Goal: Task Accomplishment & Management: Manage account settings

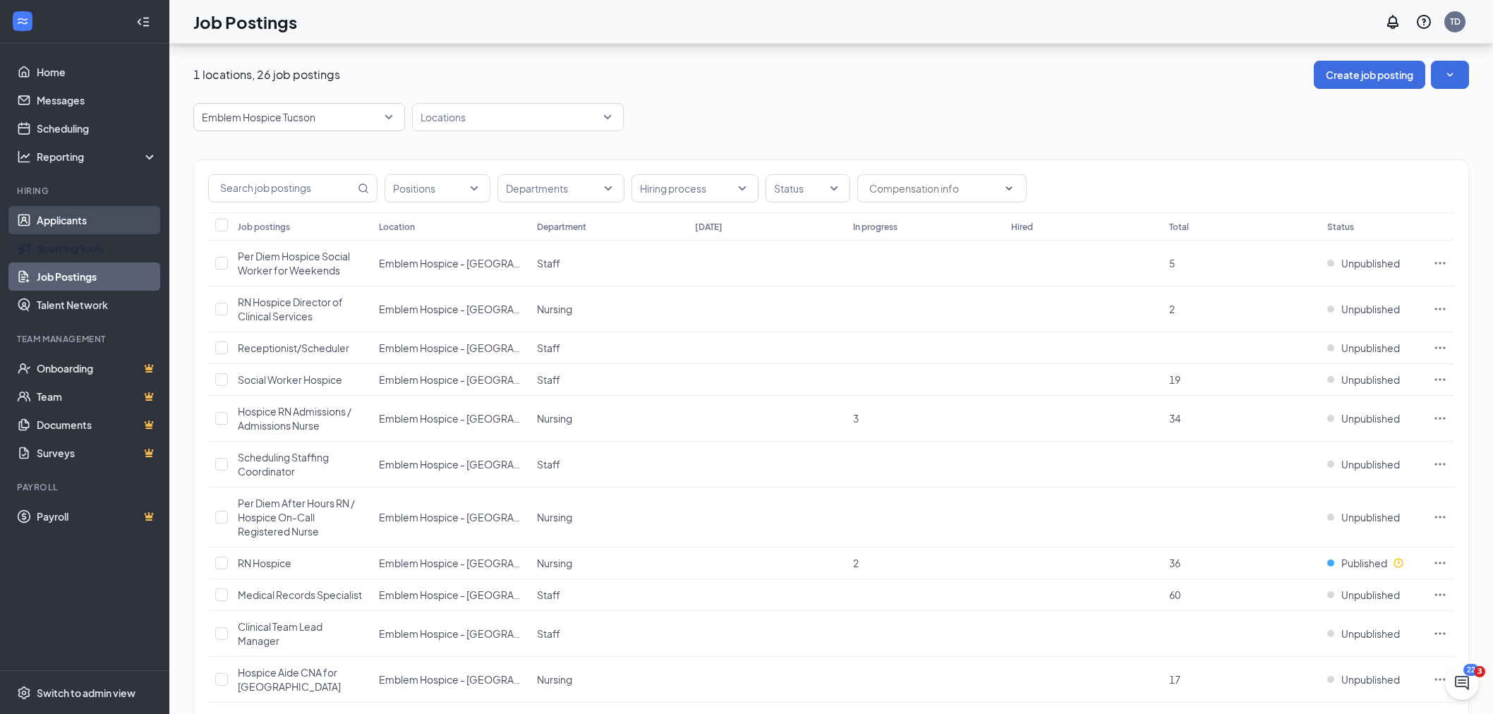
click at [68, 220] on link "Applicants" at bounding box center [97, 220] width 121 height 28
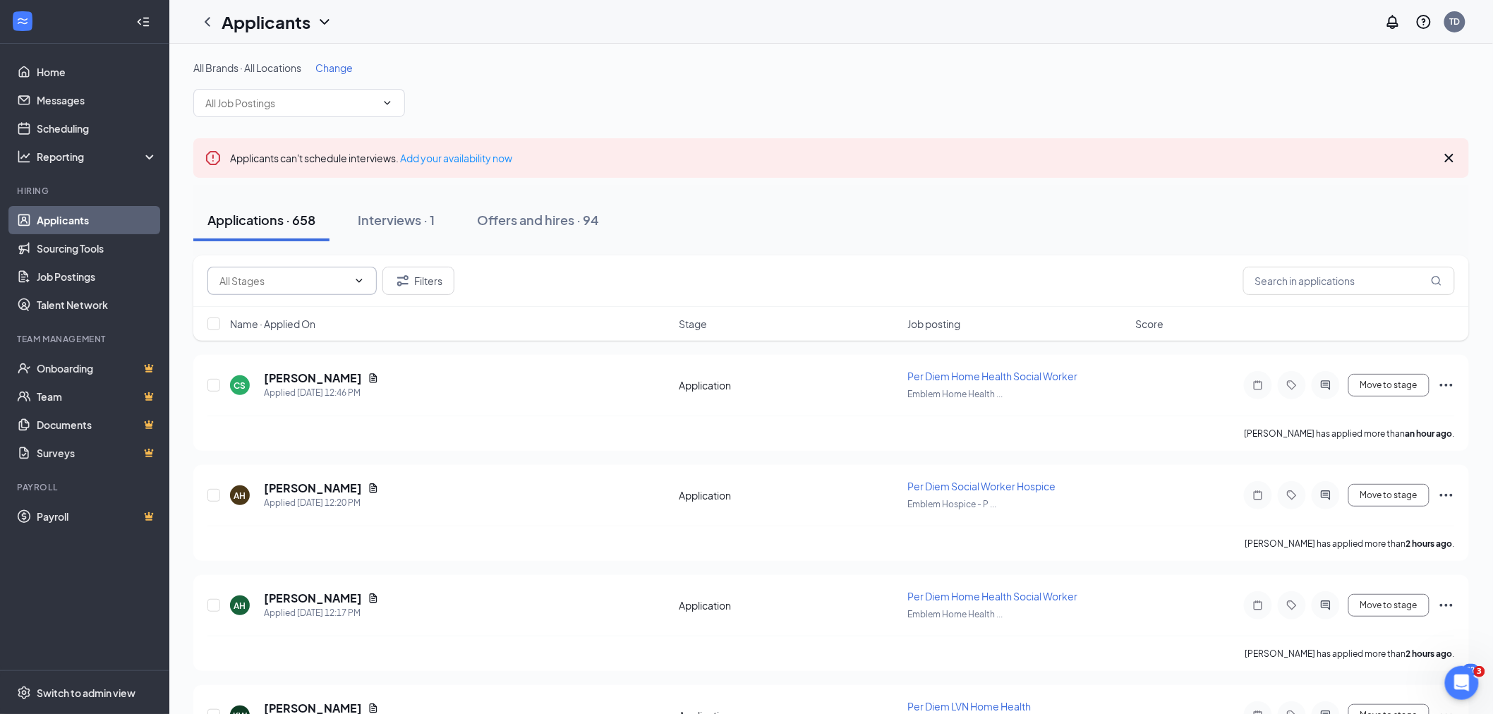
click at [325, 283] on input "text" at bounding box center [283, 281] width 128 height 16
click at [306, 318] on div "Application (18)" at bounding box center [291, 314] width 147 height 16
type input "Application (18)"
click at [942, 323] on span "Job posting" at bounding box center [934, 324] width 53 height 14
click at [295, 375] on h5 "[PERSON_NAME]" at bounding box center [313, 378] width 98 height 16
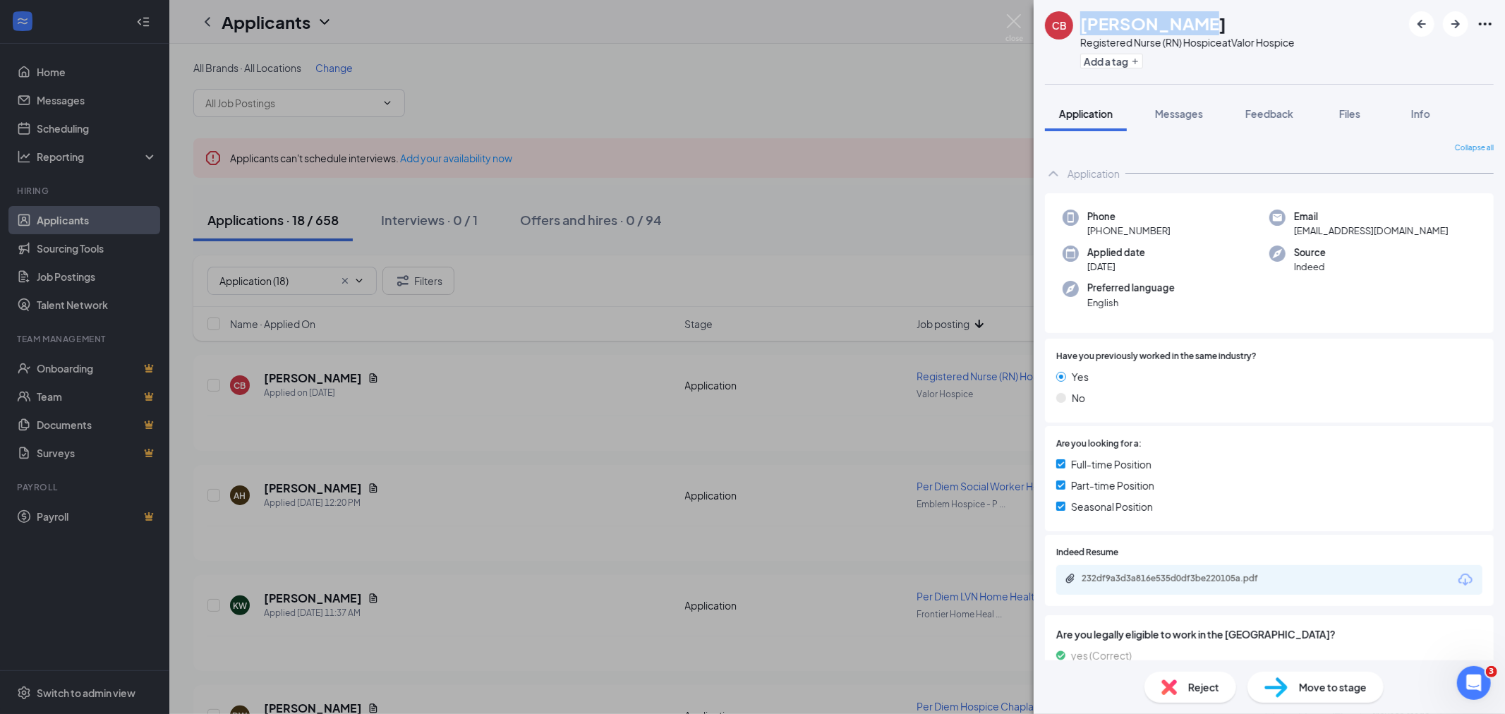
drag, startPoint x: 1080, startPoint y: 22, endPoint x: 1218, endPoint y: 27, distance: 137.7
click at [1218, 27] on div "[PERSON_NAME]" at bounding box center [1187, 23] width 215 height 24
copy h1 "[PERSON_NAME]"
click at [1207, 577] on div "232df9a3d3a816e535d0df3be220105a.pdf" at bounding box center [1181, 578] width 198 height 11
drag, startPoint x: 1316, startPoint y: 688, endPoint x: 1173, endPoint y: 637, distance: 152.0
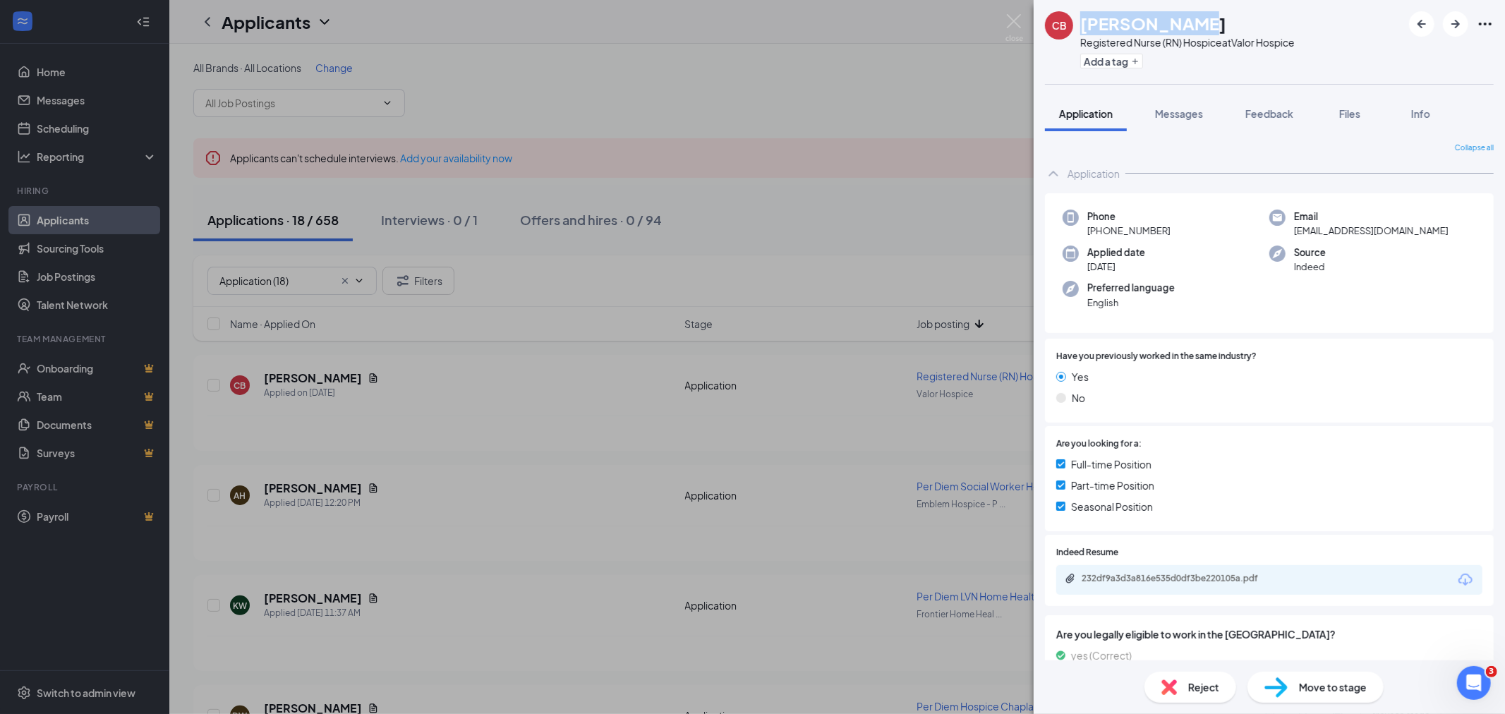
click at [1316, 688] on span "Move to stage" at bounding box center [1333, 688] width 68 height 16
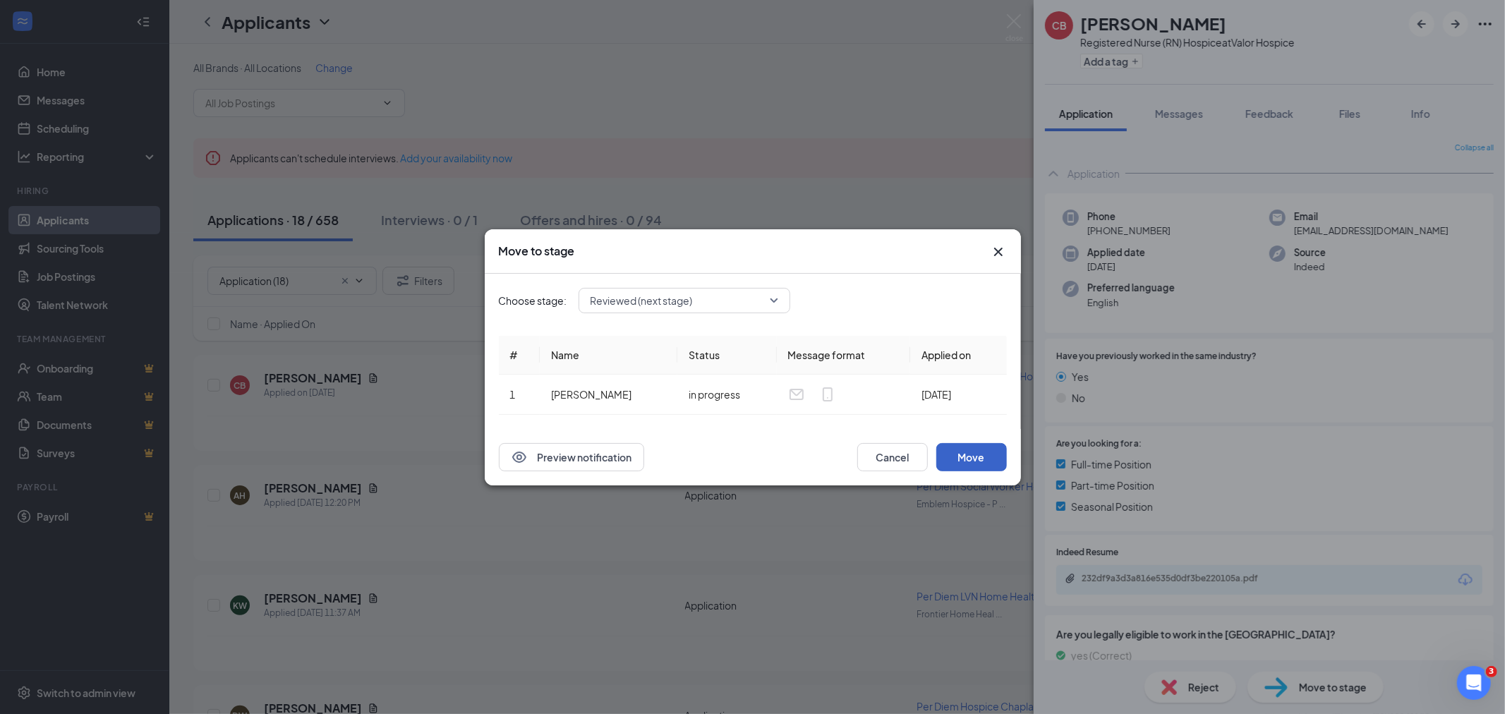
click at [981, 454] on button "Move" at bounding box center [971, 457] width 71 height 28
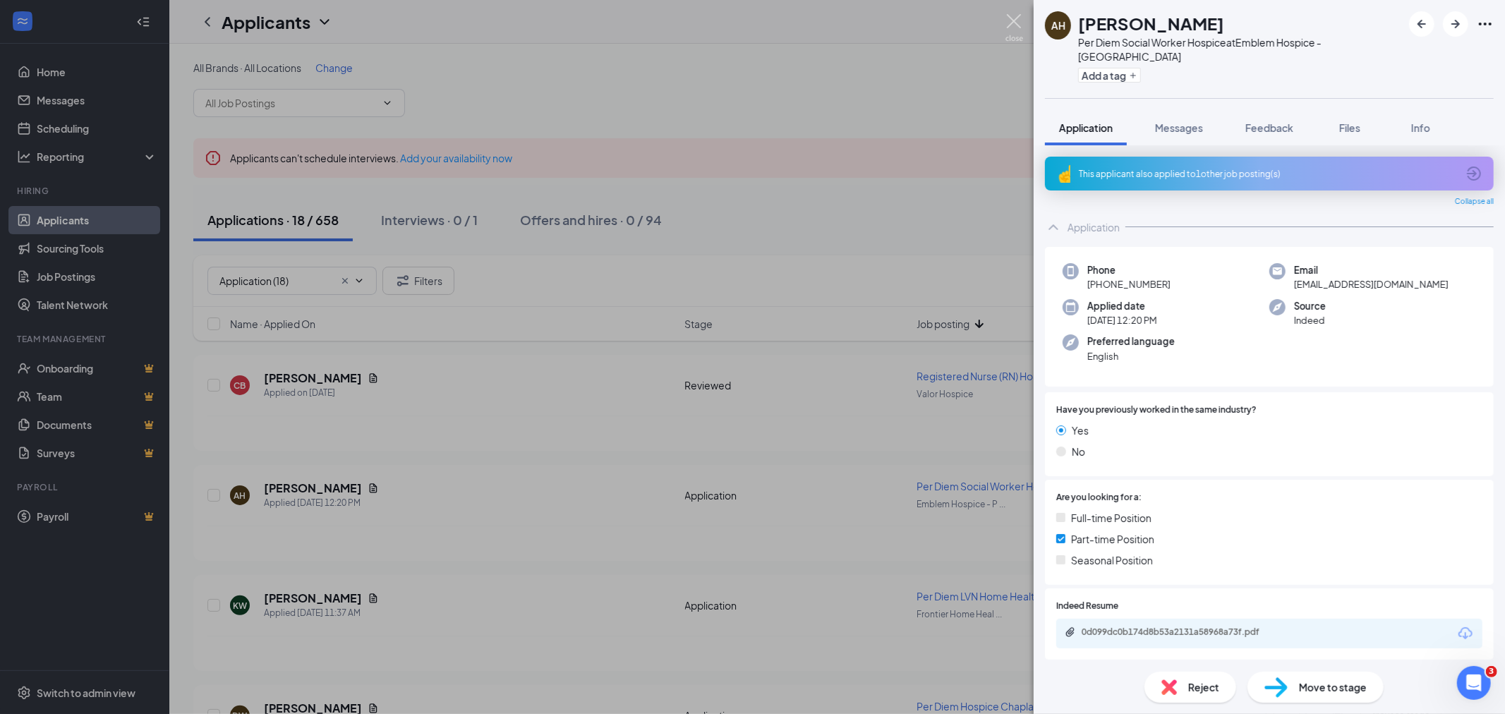
click at [1018, 19] on img at bounding box center [1015, 28] width 18 height 28
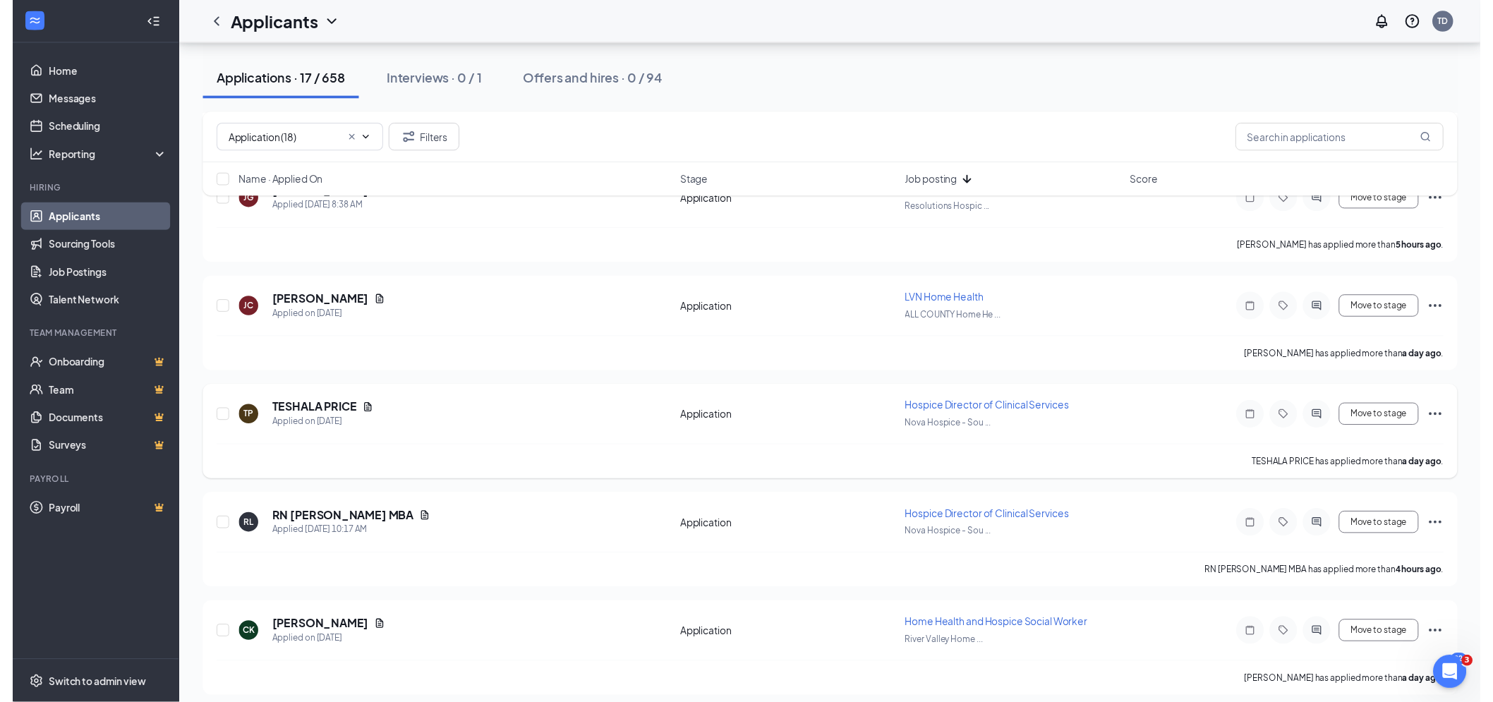
scroll to position [1254, 0]
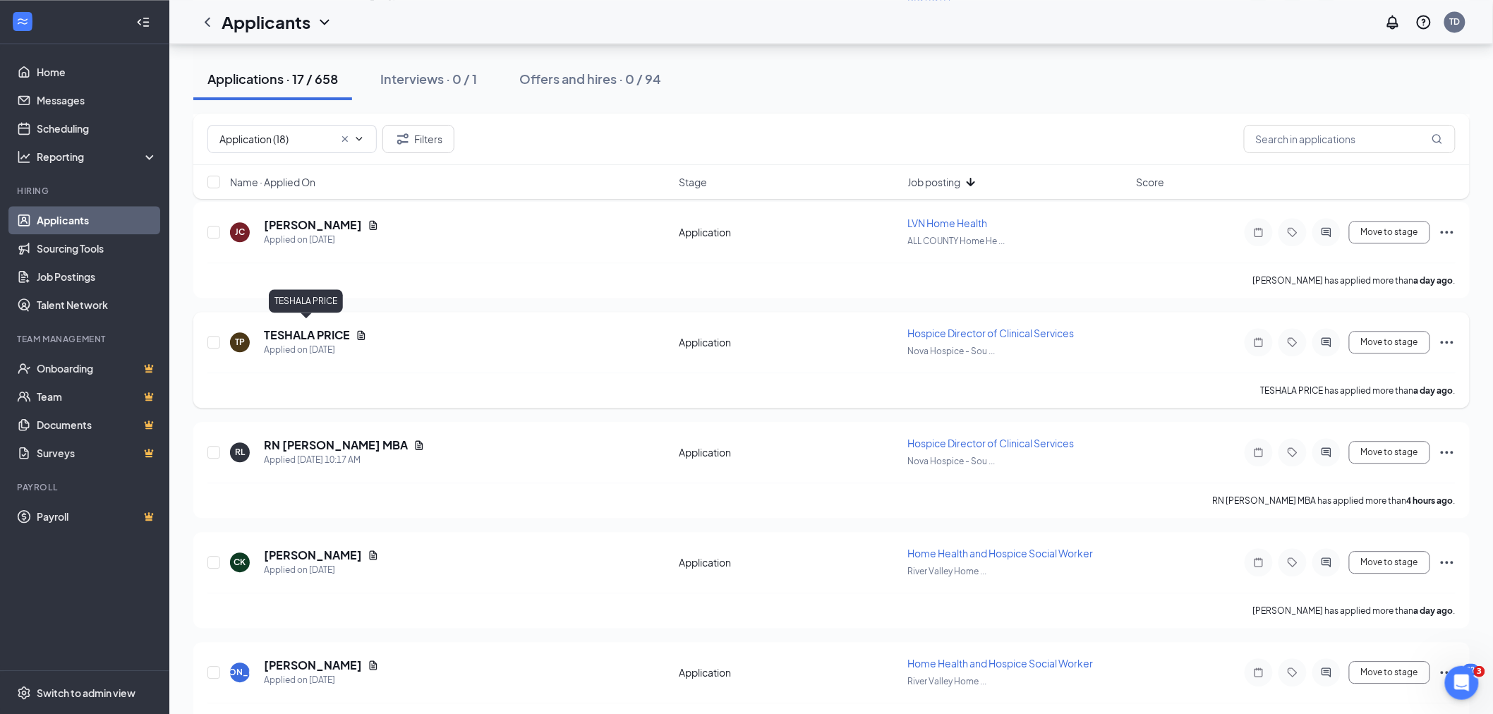
click at [311, 330] on h5 "TESHALA PRICE" at bounding box center [307, 335] width 86 height 16
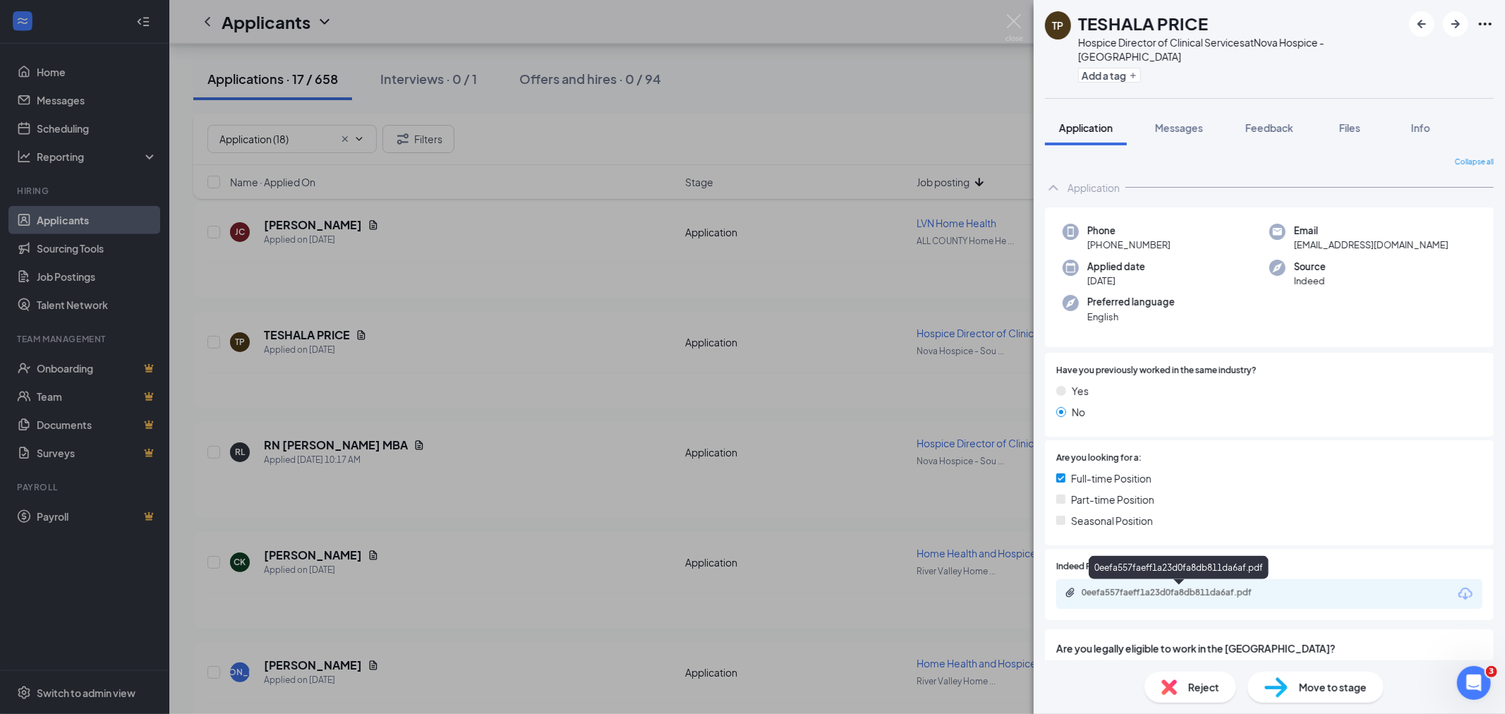
click at [1242, 595] on div "0eefa557faeff1a23d0fa8db811da6af.pdf" at bounding box center [1181, 592] width 198 height 11
click at [1341, 677] on div "Move to stage" at bounding box center [1316, 687] width 136 height 31
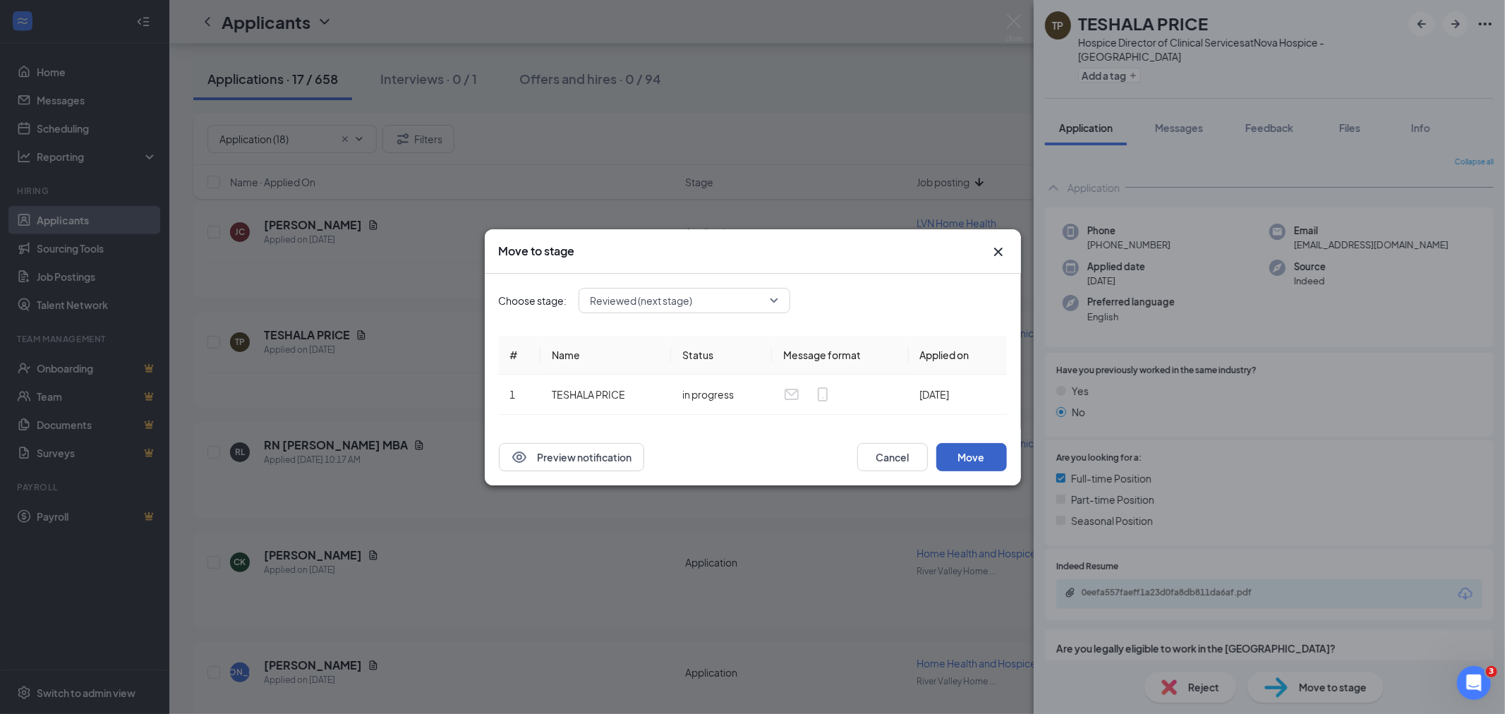
click at [971, 456] on button "Move" at bounding box center [971, 457] width 71 height 28
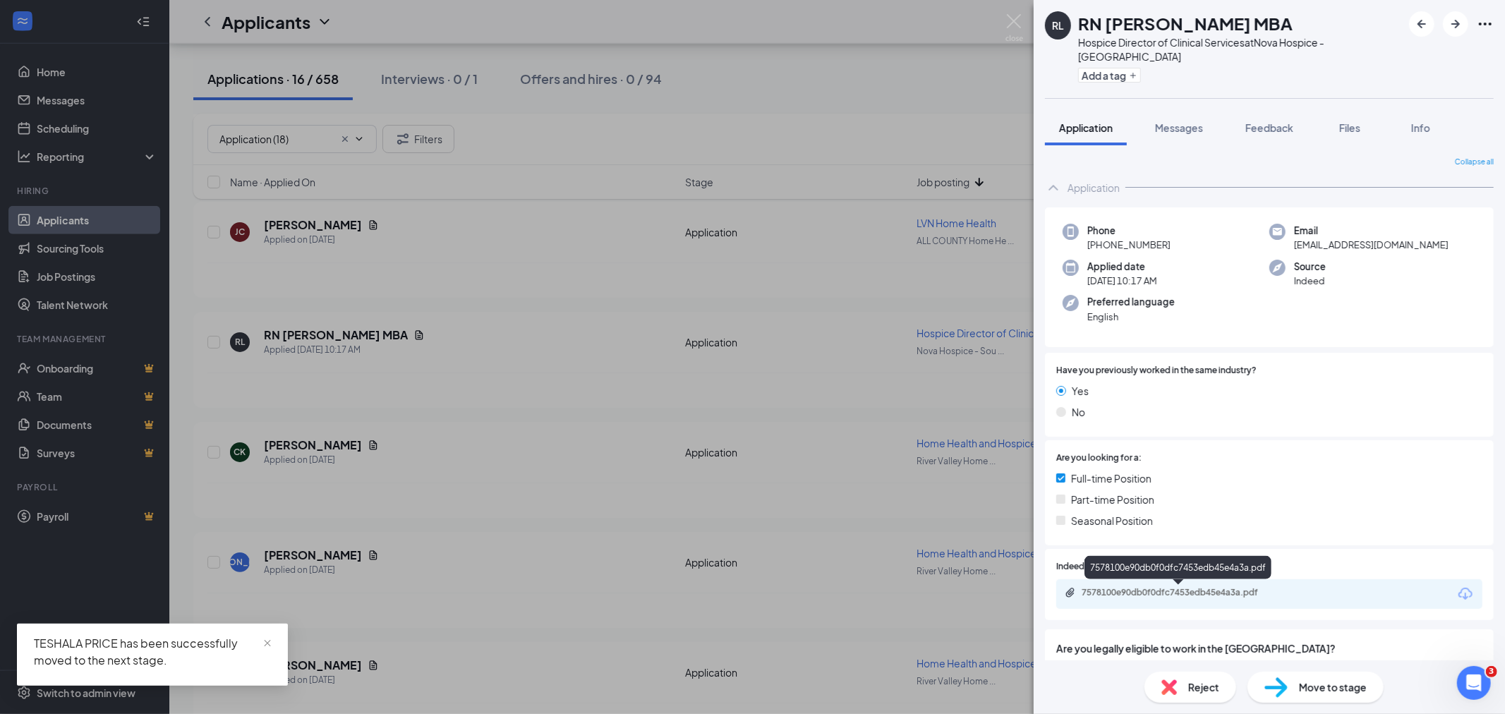
click at [1248, 595] on div "7578100e90db0f0dfc7453edb45e4a3a.pdf" at bounding box center [1181, 592] width 198 height 11
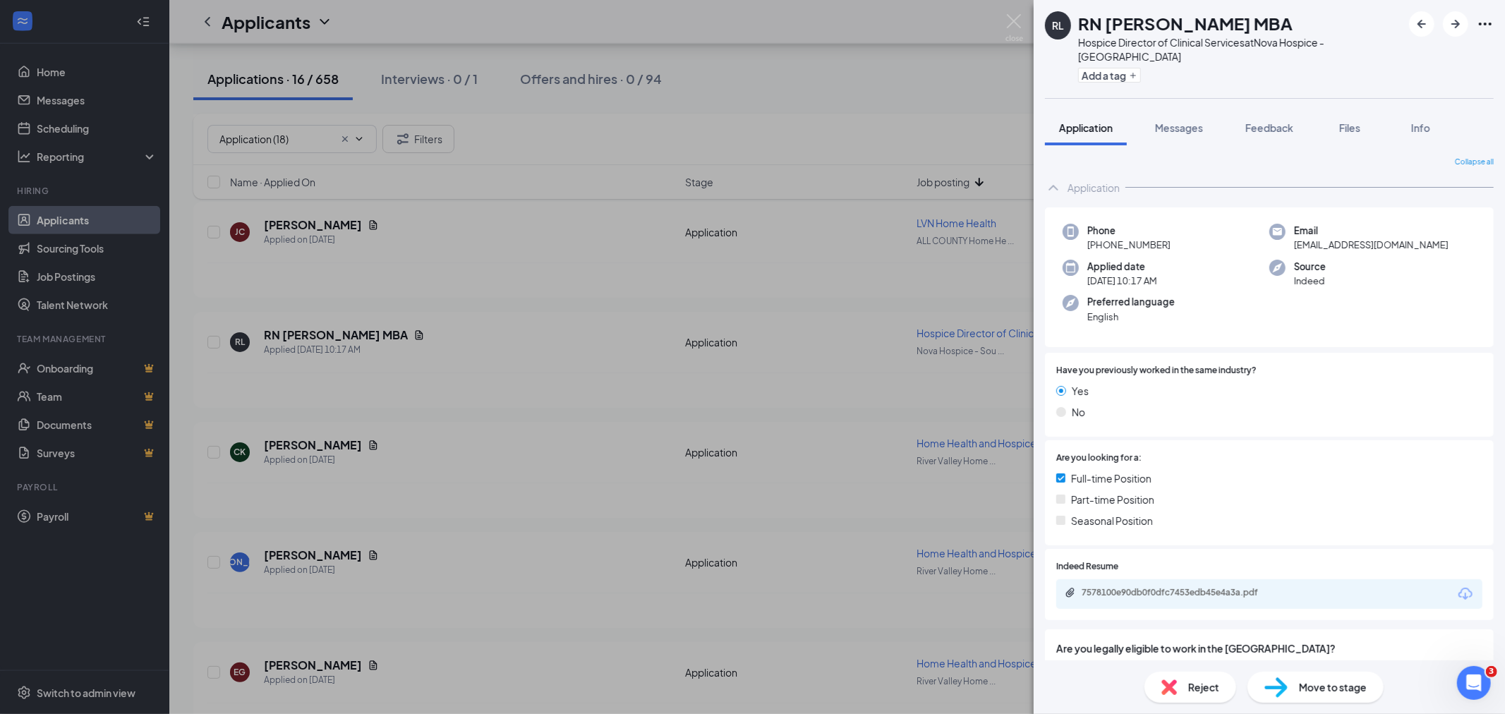
click at [1325, 686] on span "Move to stage" at bounding box center [1333, 688] width 68 height 16
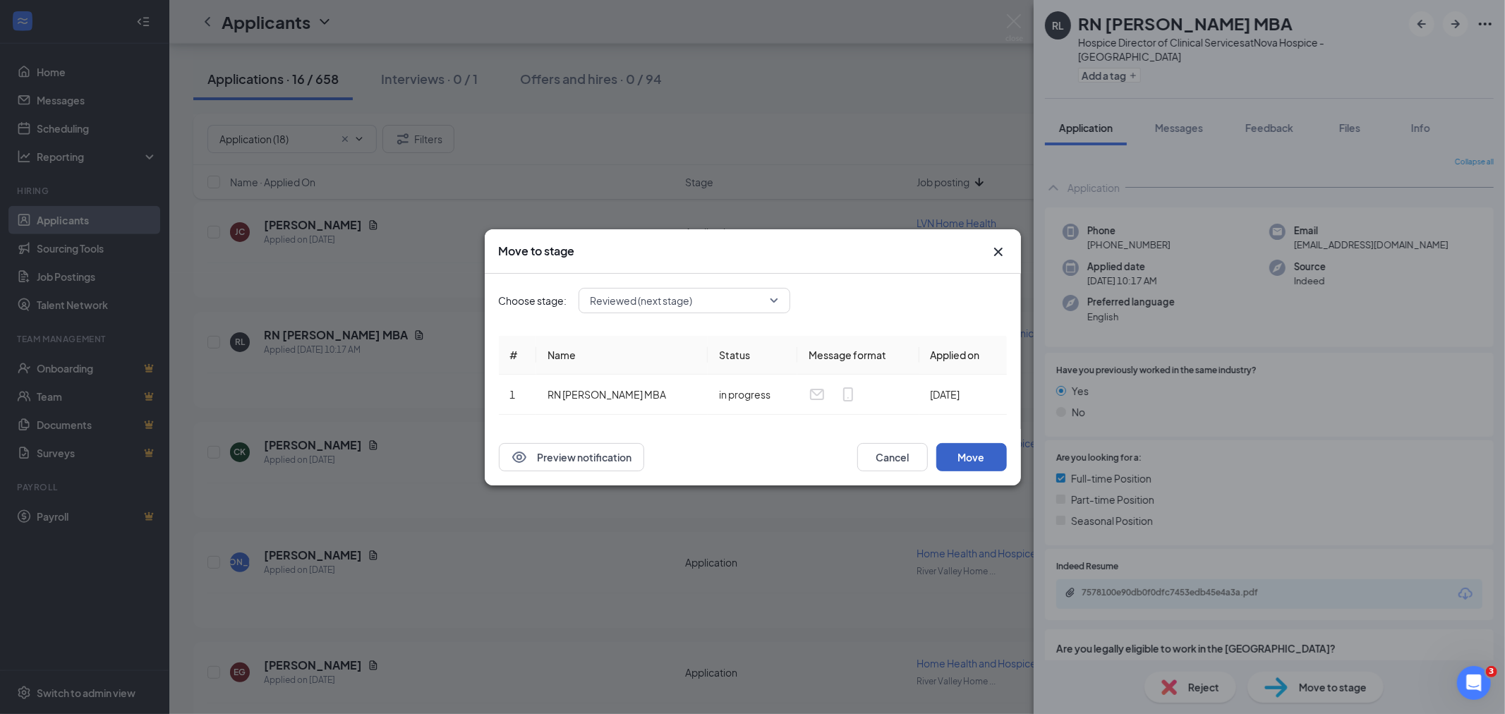
click at [963, 452] on button "Move" at bounding box center [971, 457] width 71 height 28
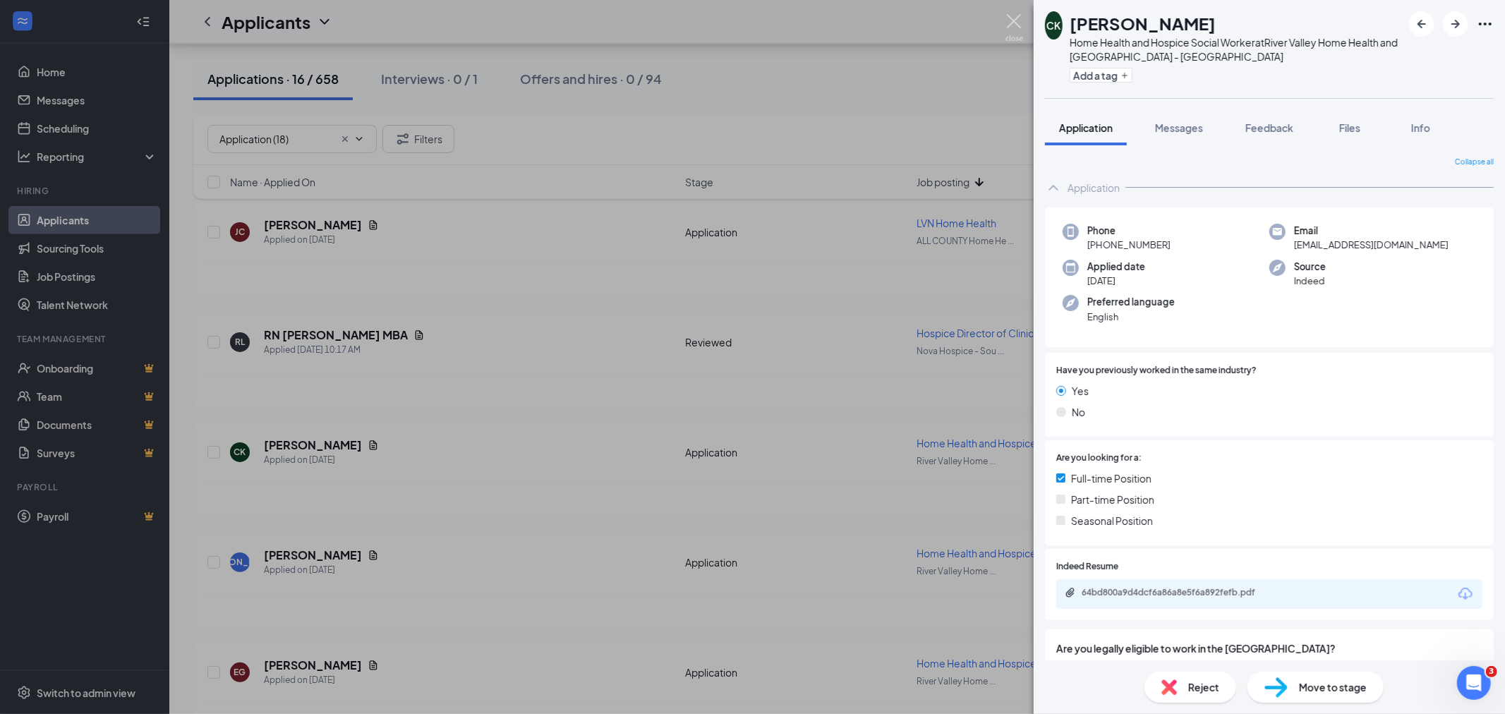
click at [1008, 24] on img at bounding box center [1015, 28] width 18 height 28
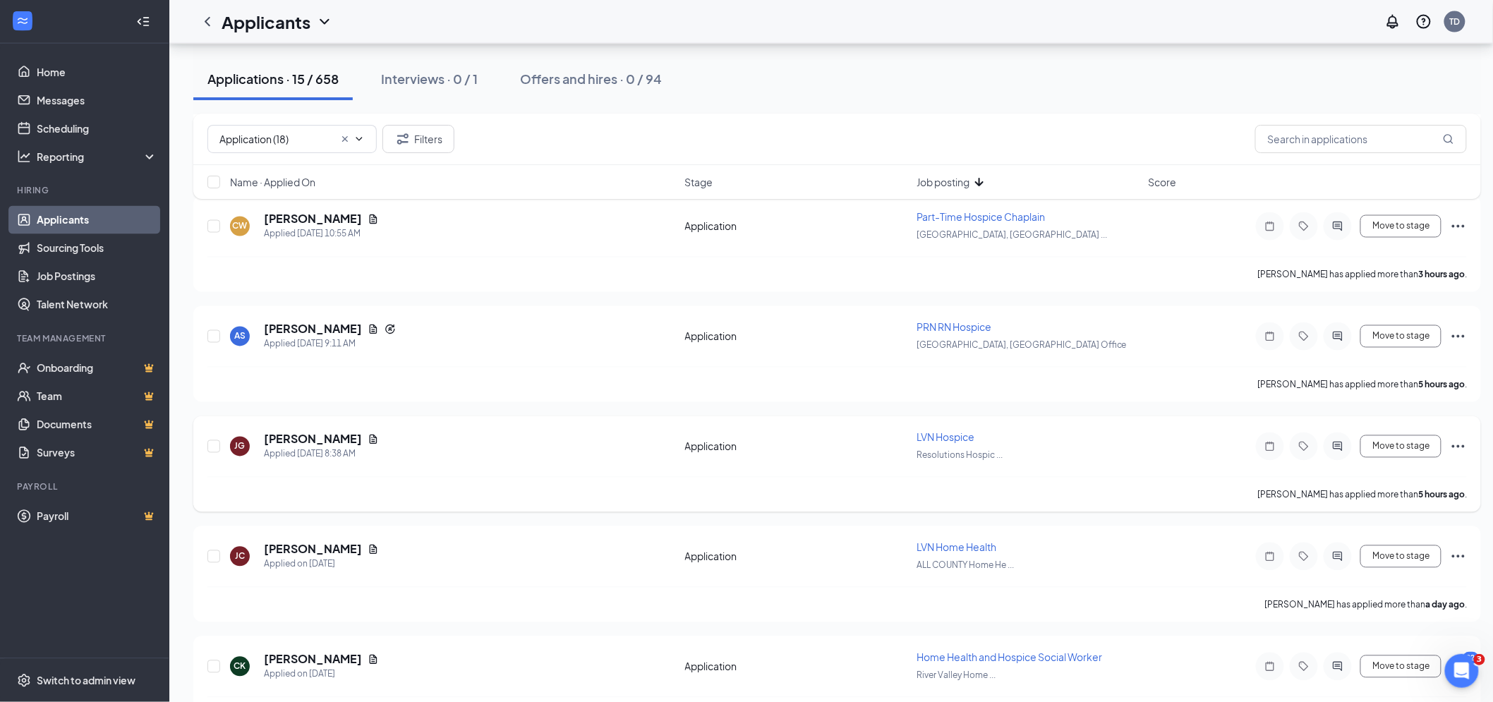
scroll to position [827, 0]
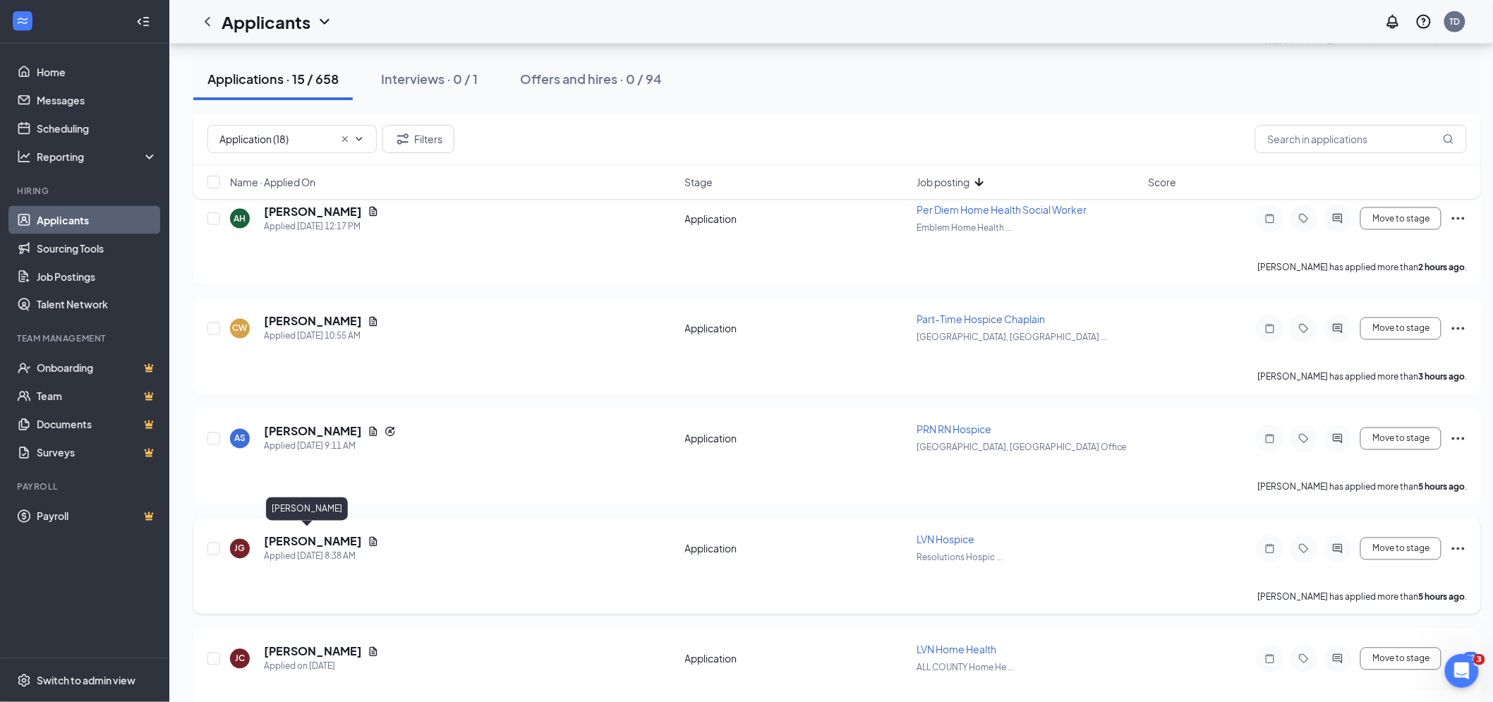
click at [295, 534] on h5 "[PERSON_NAME]" at bounding box center [313, 542] width 98 height 16
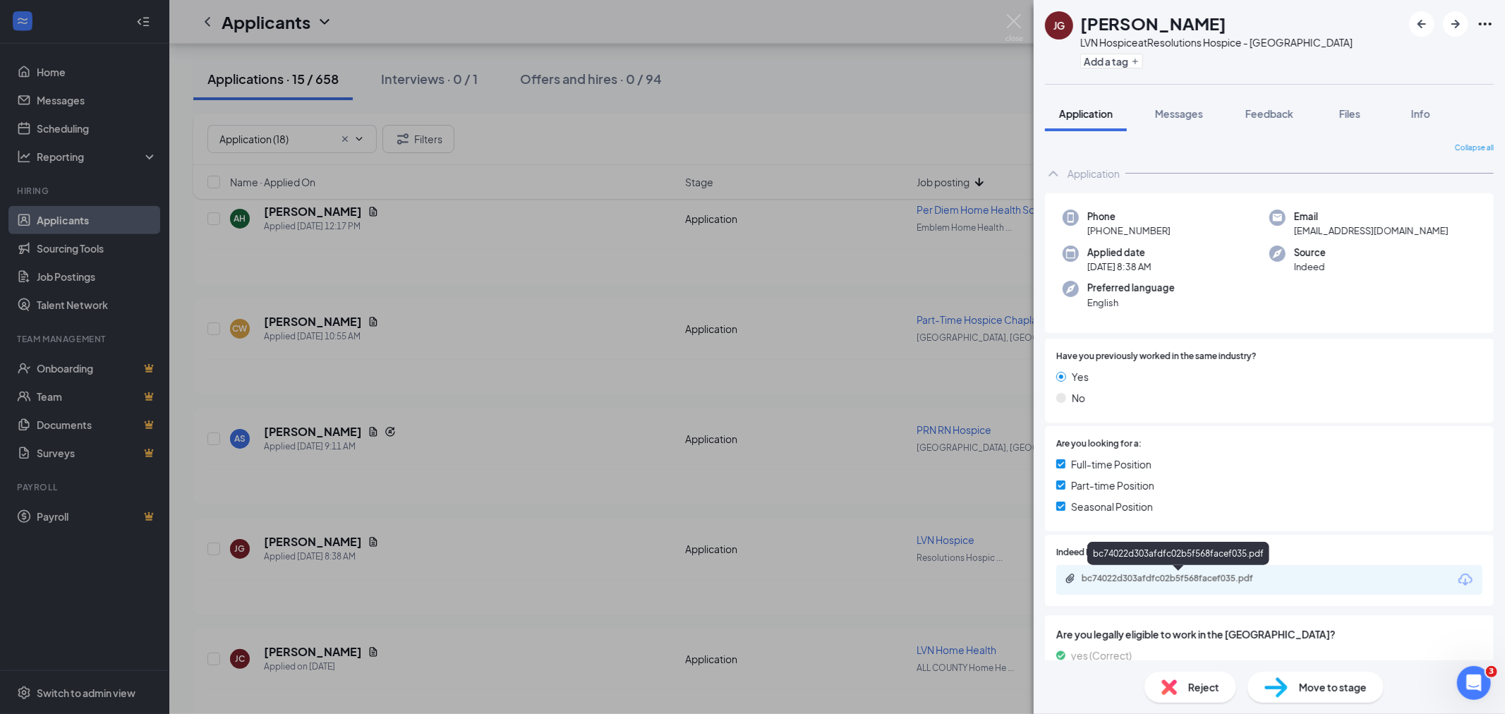
click at [1264, 575] on div "bc74022d303afdfc02b5f568facef035.pdf" at bounding box center [1181, 578] width 198 height 11
click at [1013, 22] on img at bounding box center [1015, 28] width 18 height 28
